Goal: Task Accomplishment & Management: Use online tool/utility

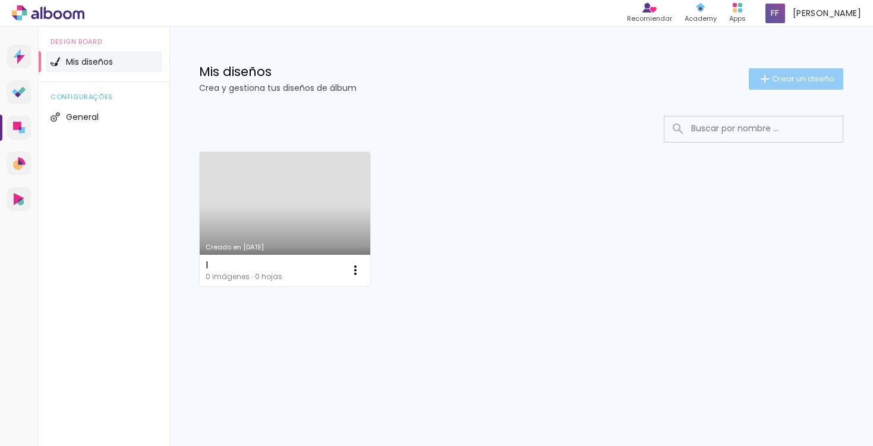
click at [780, 76] on span "Crear un diseño" at bounding box center [803, 79] width 62 height 8
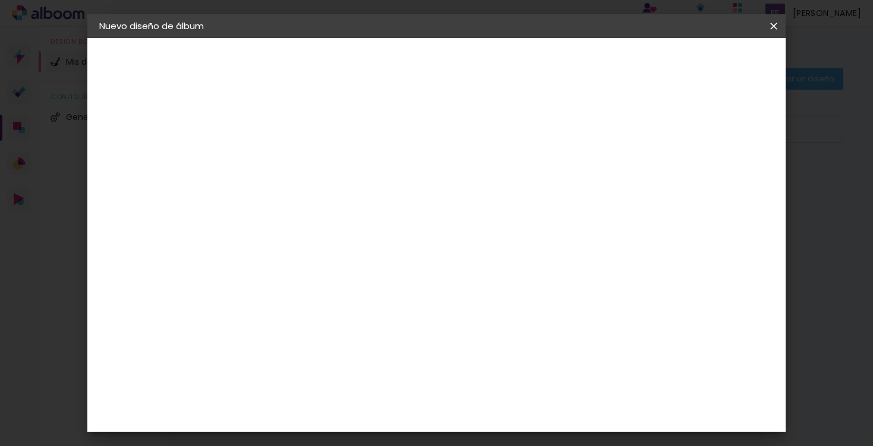
click at [294, 156] on input at bounding box center [294, 159] width 0 height 18
type input "j"
type paper-input "j"
click at [411, 56] on paper-button "Avanzar" at bounding box center [382, 63] width 57 height 20
click at [0, 0] on slot "Tamaño libre" at bounding box center [0, 0] width 0 height 0
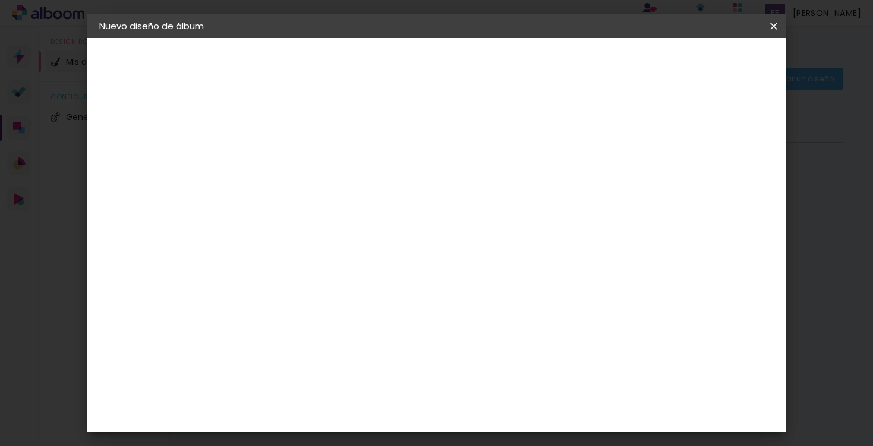
click at [0, 0] on slot "Tamaño libre" at bounding box center [0, 0] width 0 height 0
click at [490, 241] on div "Sugerir una encuadernadora" at bounding box center [450, 247] width 79 height 19
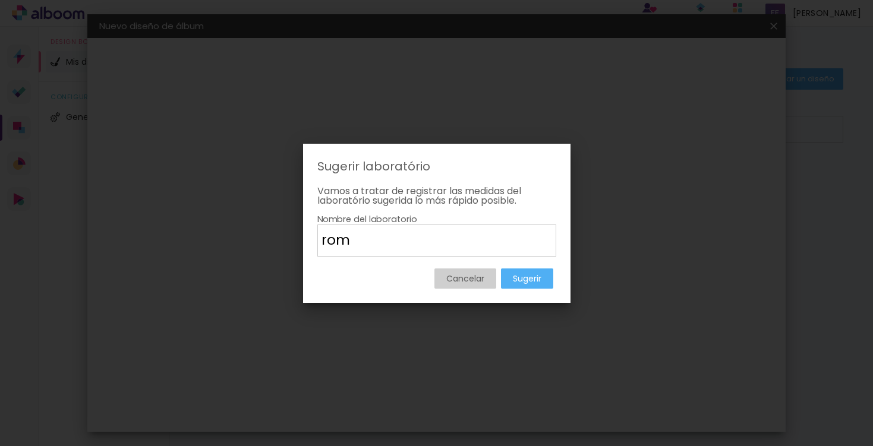
type input "rom"
type paper-input "rom"
click at [0, 0] on slot "Sugerir" at bounding box center [0, 0] width 0 height 0
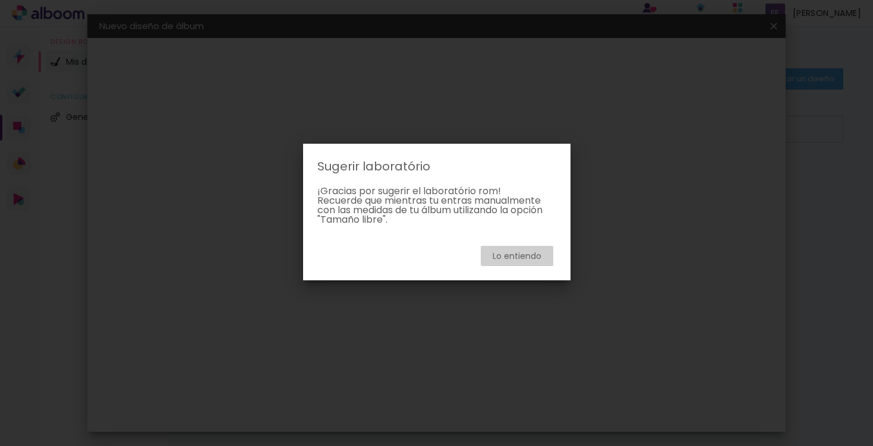
click at [0, 0] on slot "Lo entiendo" at bounding box center [0, 0] width 0 height 0
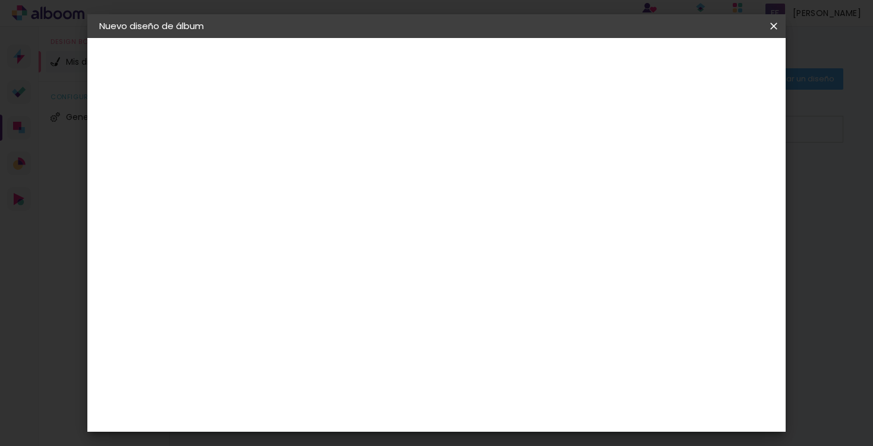
click at [0, 0] on slot "Avanzar" at bounding box center [0, 0] width 0 height 0
click at [705, 67] on span "Empezar diseño" at bounding box center [676, 63] width 66 height 8
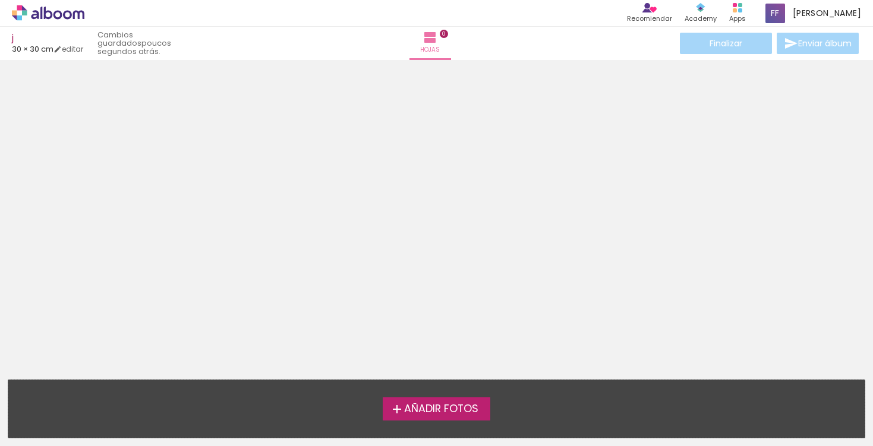
click at [441, 408] on span "Añadir Fotos" at bounding box center [441, 409] width 74 height 11
click at [0, 0] on input "file" at bounding box center [0, 0] width 0 height 0
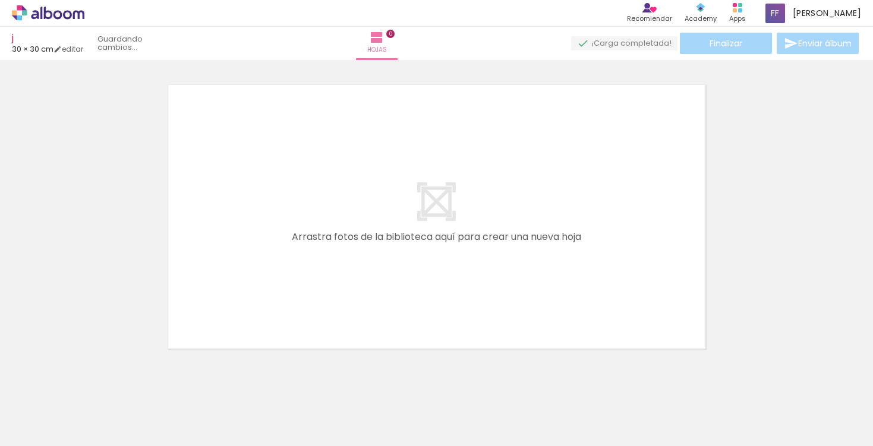
scroll to position [15, 0]
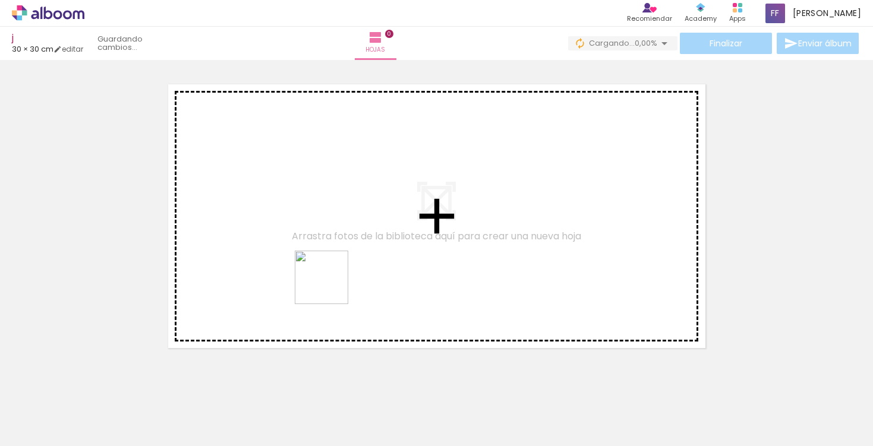
drag, startPoint x: 140, startPoint y: 406, endPoint x: 339, endPoint y: 283, distance: 233.6
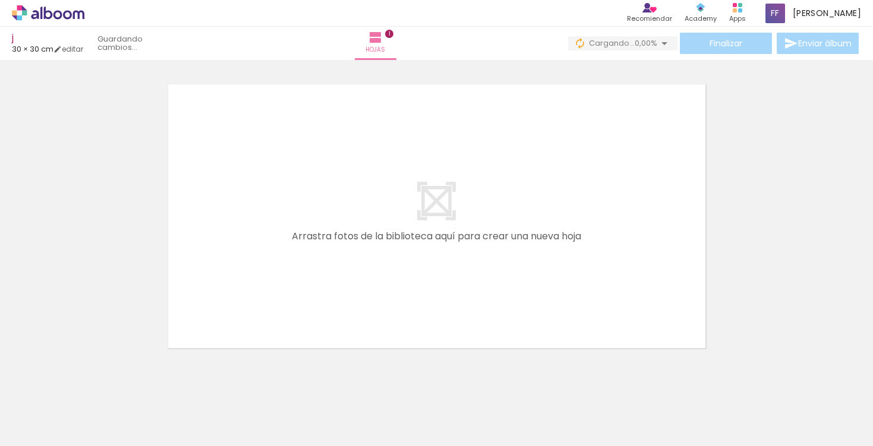
click at [339, 283] on quentale-workspace at bounding box center [436, 223] width 873 height 446
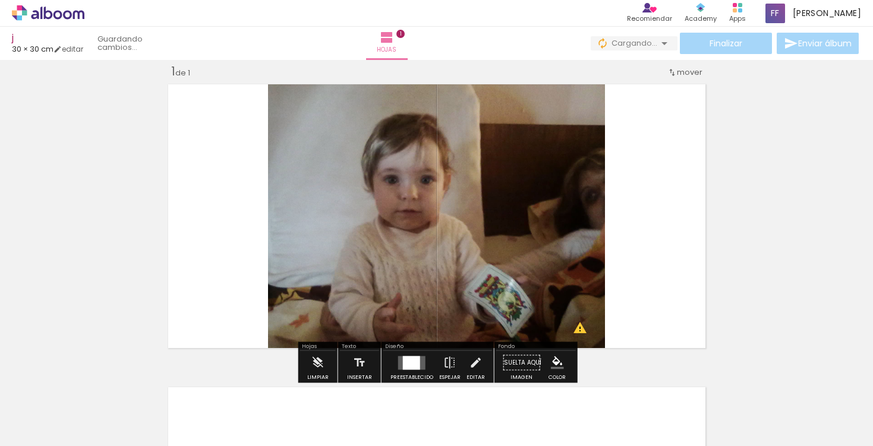
click at [46, 424] on span "Añadir Fotos" at bounding box center [35, 430] width 23 height 13
click at [0, 0] on input "file" at bounding box center [0, 0] width 0 height 0
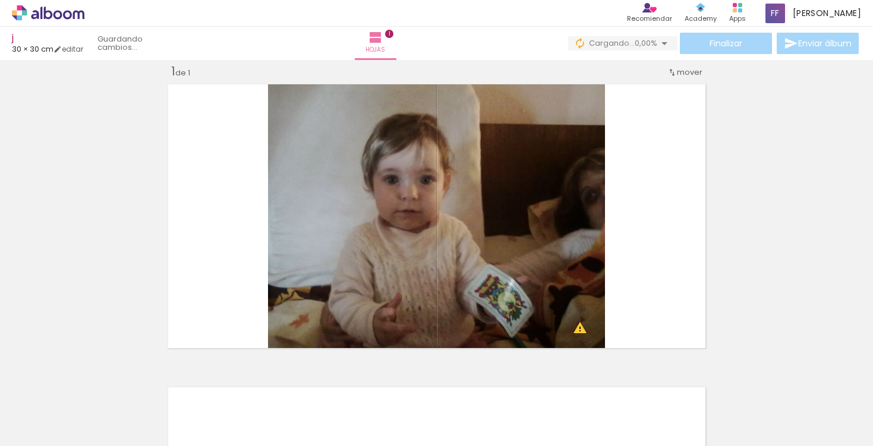
scroll to position [0, 0]
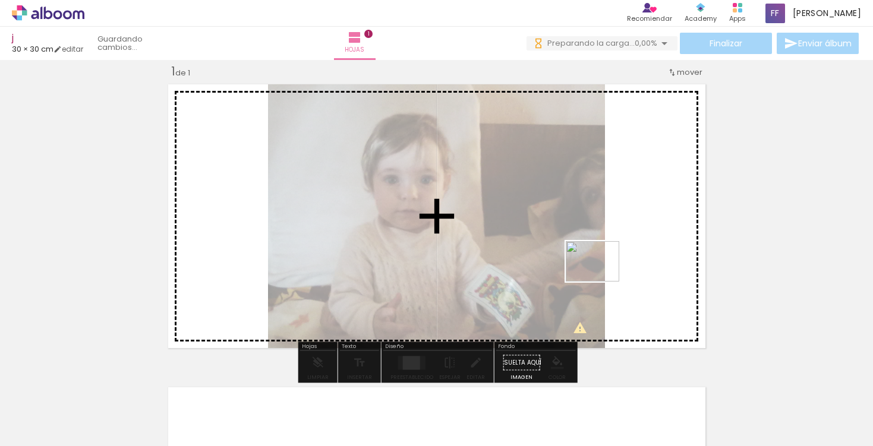
drag, startPoint x: 315, startPoint y: 420, endPoint x: 624, endPoint y: 265, distance: 345.1
click at [624, 265] on quentale-workspace at bounding box center [436, 223] width 873 height 446
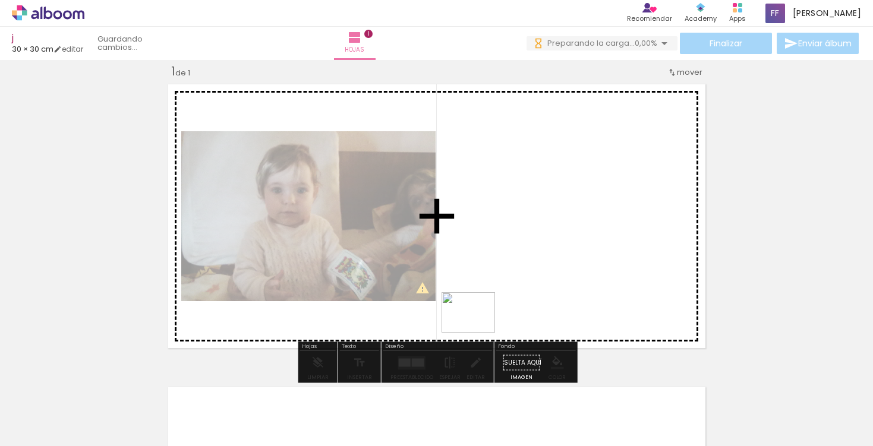
drag, startPoint x: 515, startPoint y: 401, endPoint x: 477, endPoint y: 328, distance: 82.4
click at [477, 328] on quentale-workspace at bounding box center [436, 223] width 873 height 446
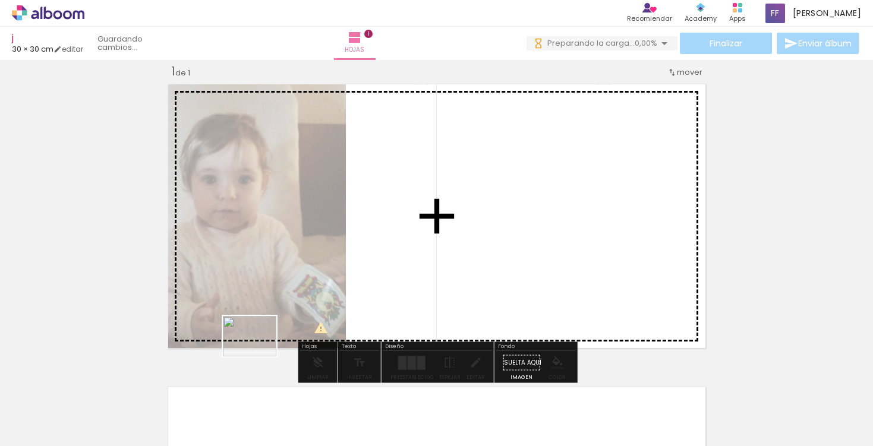
drag, startPoint x: 466, startPoint y: 398, endPoint x: 259, endPoint y: 352, distance: 212.5
click at [259, 352] on quentale-workspace at bounding box center [436, 223] width 873 height 446
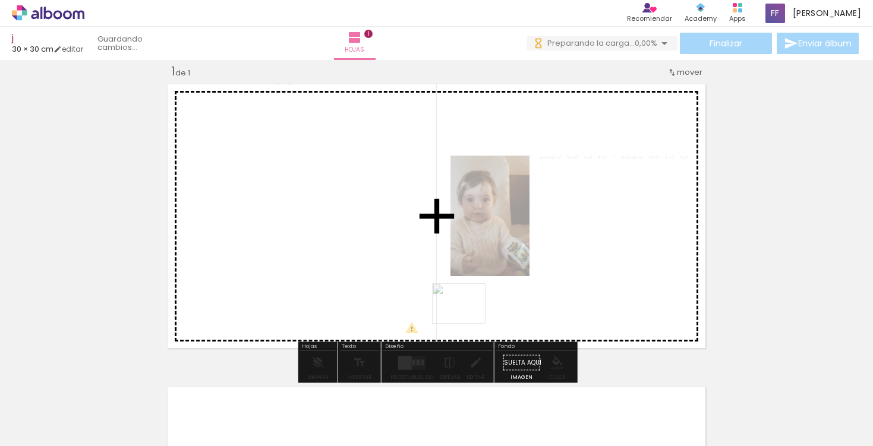
drag, startPoint x: 336, startPoint y: 414, endPoint x: 468, endPoint y: 319, distance: 161.9
click at [468, 319] on quentale-workspace at bounding box center [436, 223] width 873 height 446
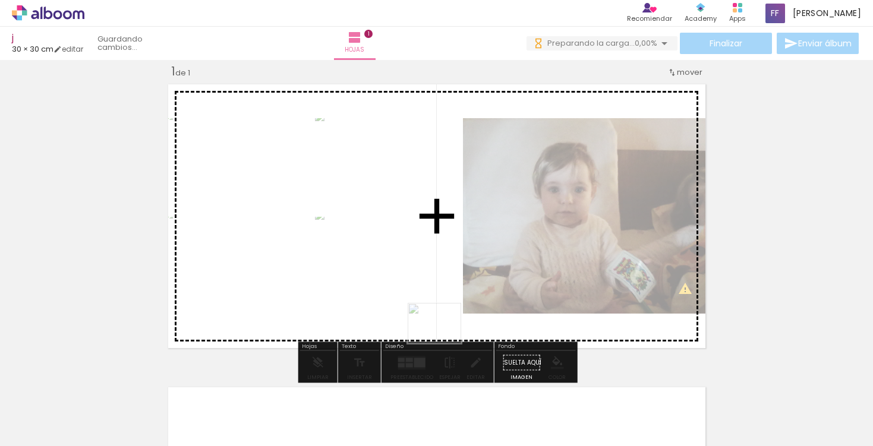
drag, startPoint x: 433, startPoint y: 393, endPoint x: 442, endPoint y: 336, distance: 57.8
click at [442, 336] on quentale-workspace at bounding box center [436, 223] width 873 height 446
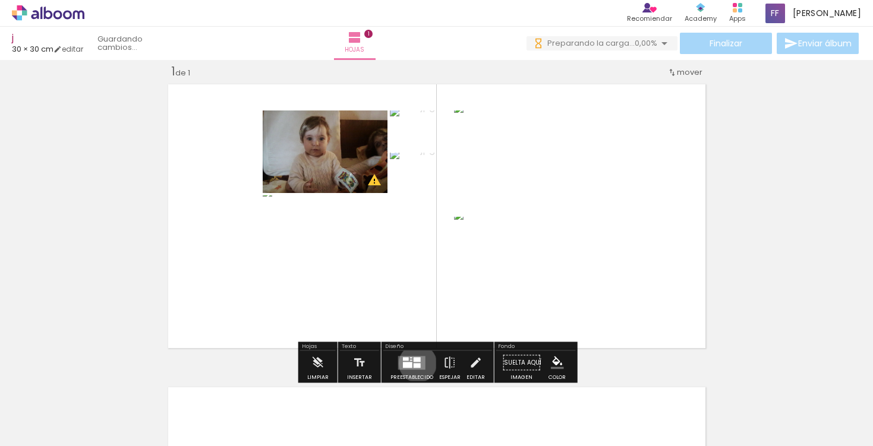
click at [415, 364] on div at bounding box center [417, 365] width 7 height 5
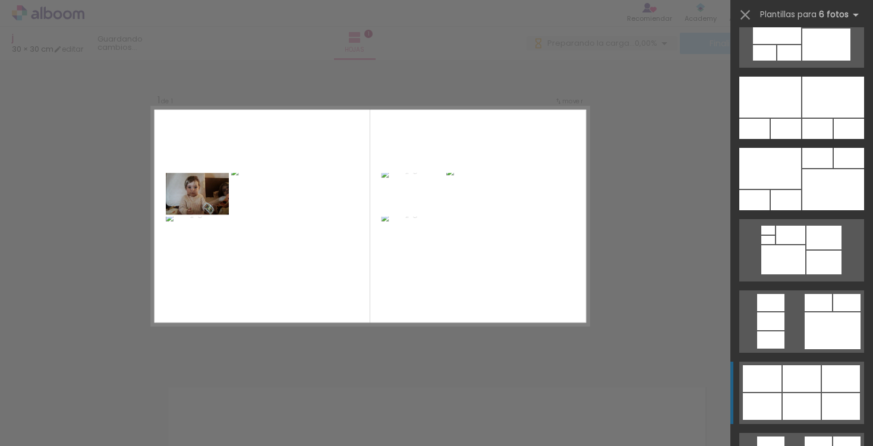
scroll to position [886, 0]
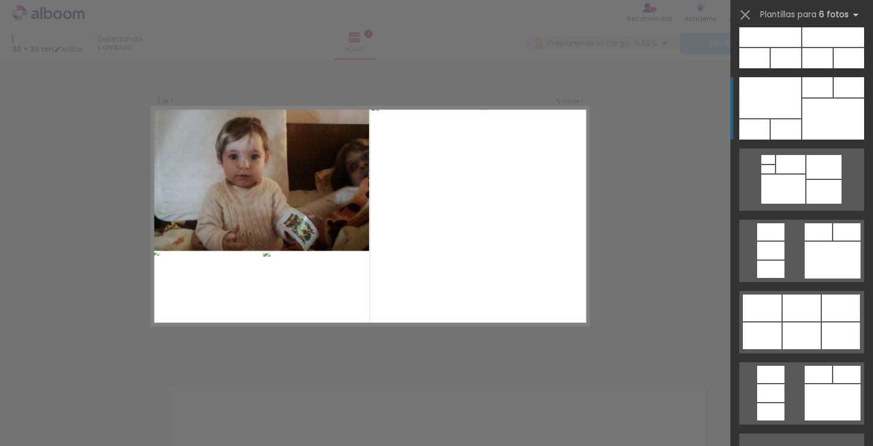
click at [780, 96] on div at bounding box center [771, 97] width 62 height 41
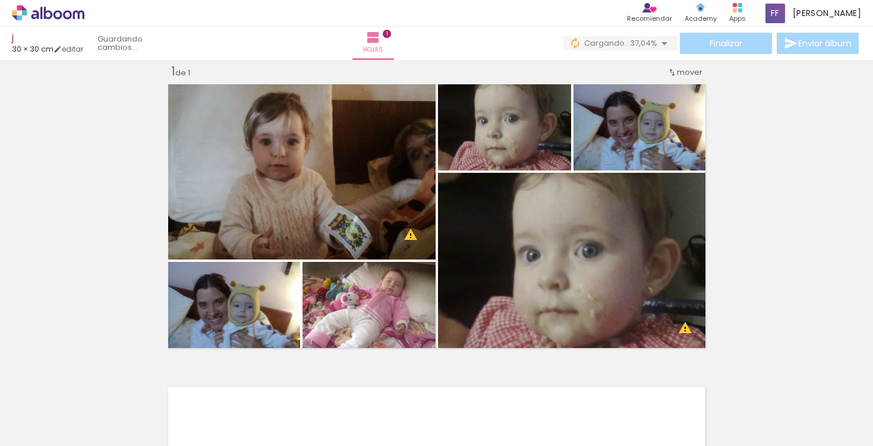
click at [661, 40] on iron-icon at bounding box center [665, 43] width 14 height 14
click at [395, 36] on div "Hojas 1" at bounding box center [373, 43] width 43 height 33
click at [713, 48] on span "Finalizar" at bounding box center [726, 43] width 33 height 8
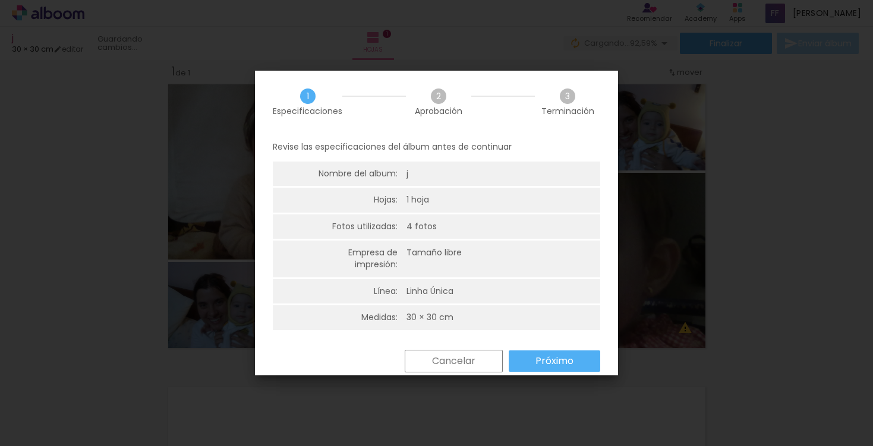
scroll to position [0, 0]
click at [0, 0] on slot "Próximo" at bounding box center [0, 0] width 0 height 0
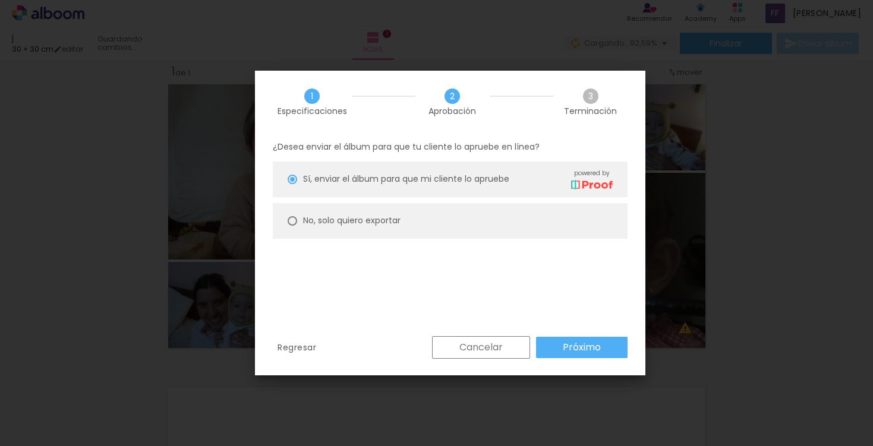
click at [452, 340] on paper-button "Cancelar" at bounding box center [481, 347] width 98 height 23
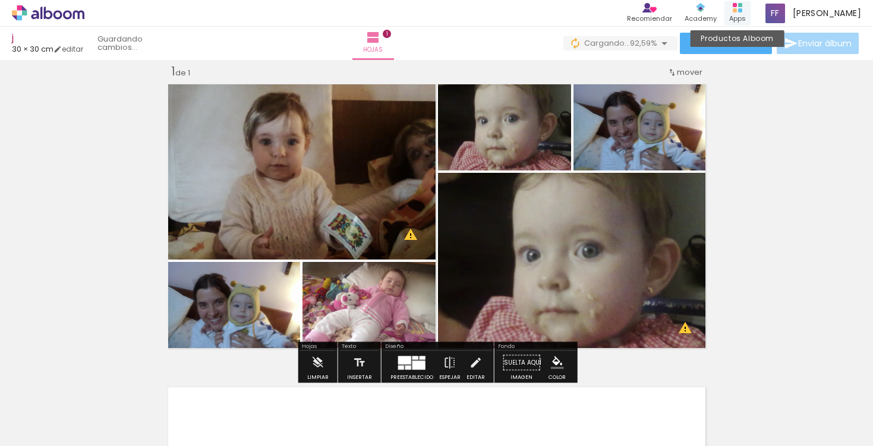
click at [751, 16] on div "Productos Alboom Apps" at bounding box center [738, 13] width 26 height 24
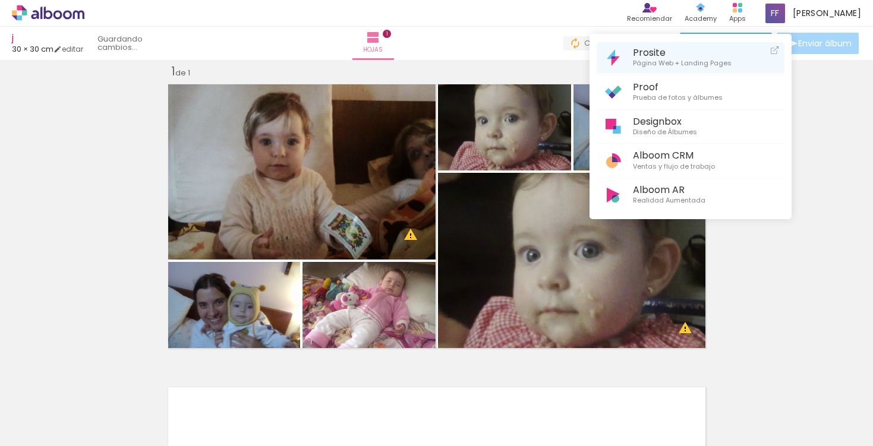
click at [702, 69] on link "Prosite Página Web + Landing Pages" at bounding box center [691, 58] width 188 height 32
